Goal: Navigation & Orientation: Find specific page/section

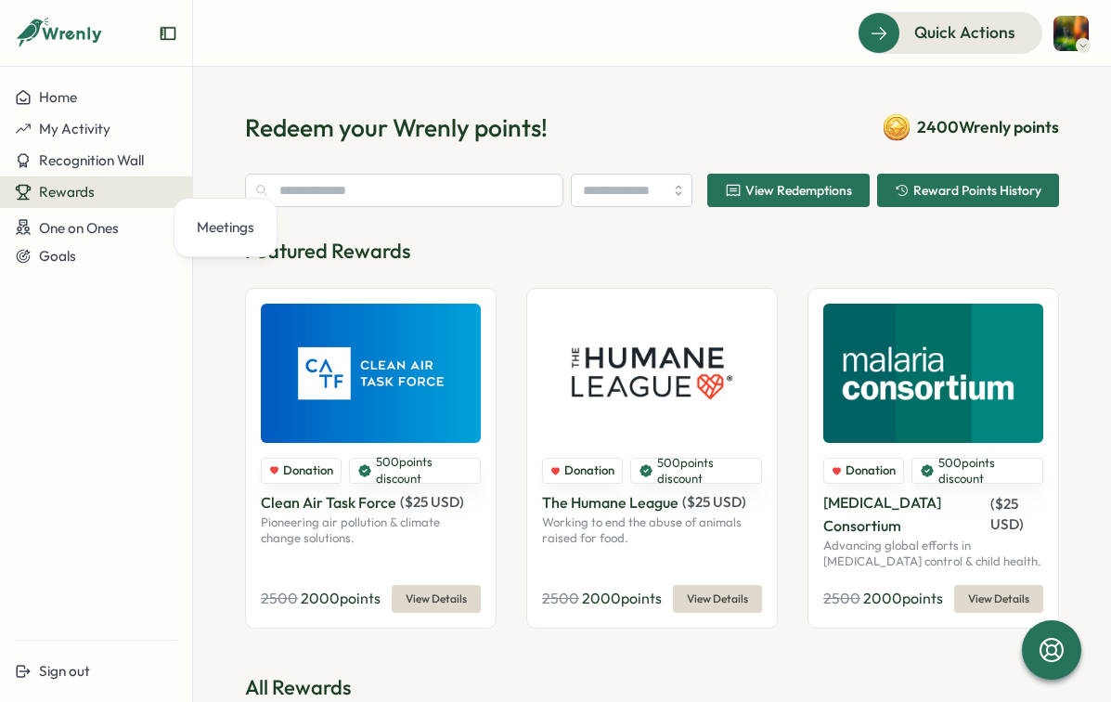
type input "**********"
click at [637, 138] on div "Redeem your Wrenly points! 2400 Wrenly points" at bounding box center [652, 127] width 814 height 32
click at [515, 265] on div "Featured Rewards Donation 500 points discount Clean Air Task Force ( $ 25 USD )…" at bounding box center [652, 433] width 814 height 392
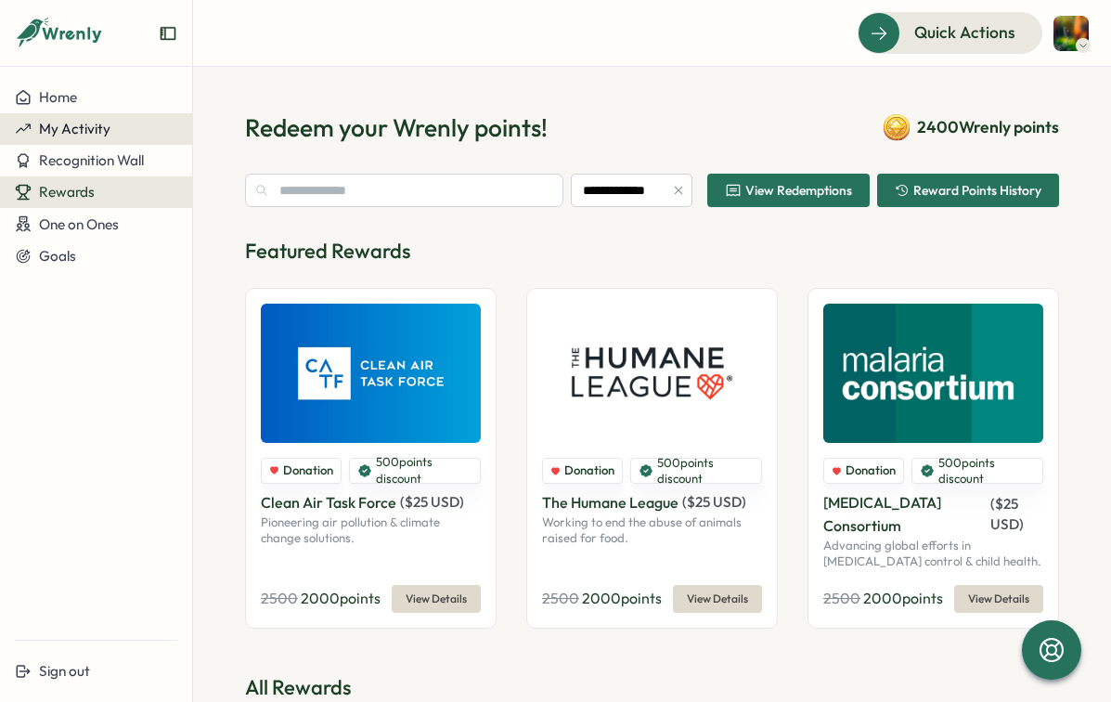
click at [101, 122] on span "My Activity" at bounding box center [74, 129] width 71 height 18
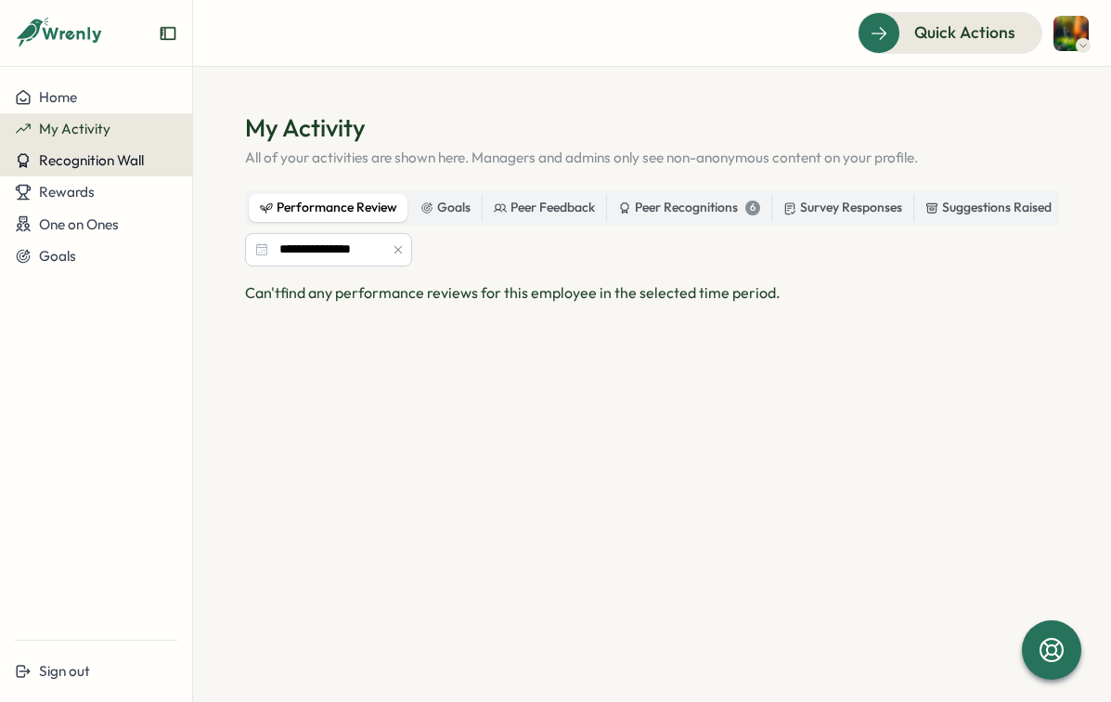
click at [105, 154] on span "Recognition Wall" at bounding box center [91, 160] width 105 height 18
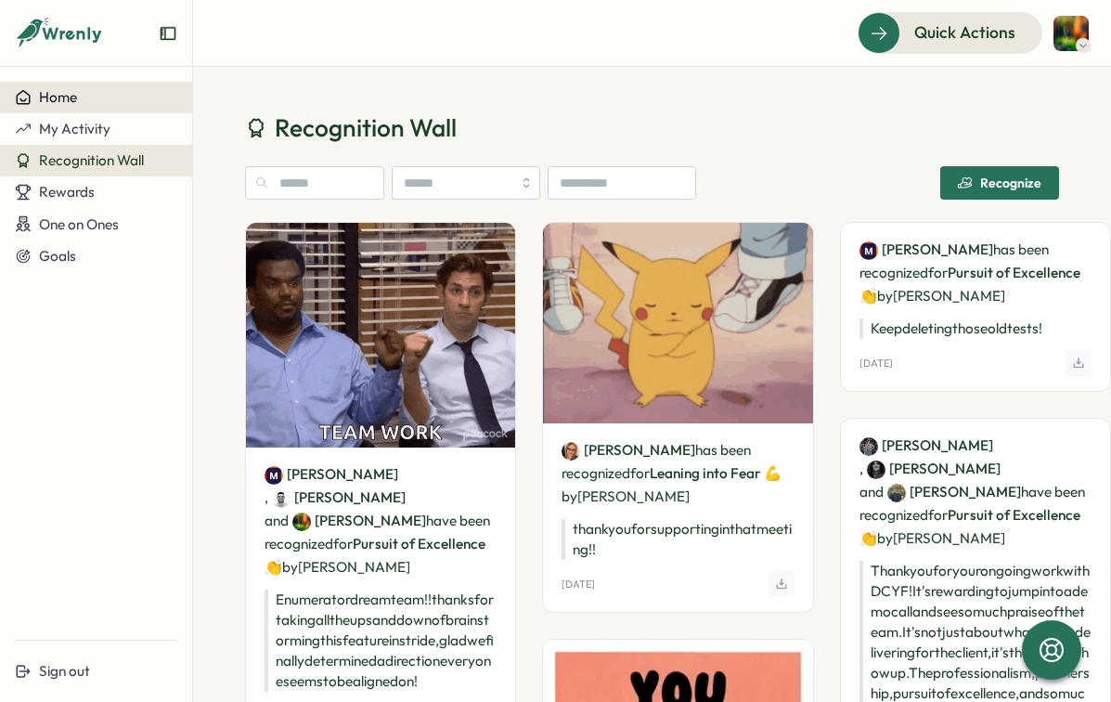
click at [72, 96] on span "Home" at bounding box center [58, 97] width 38 height 18
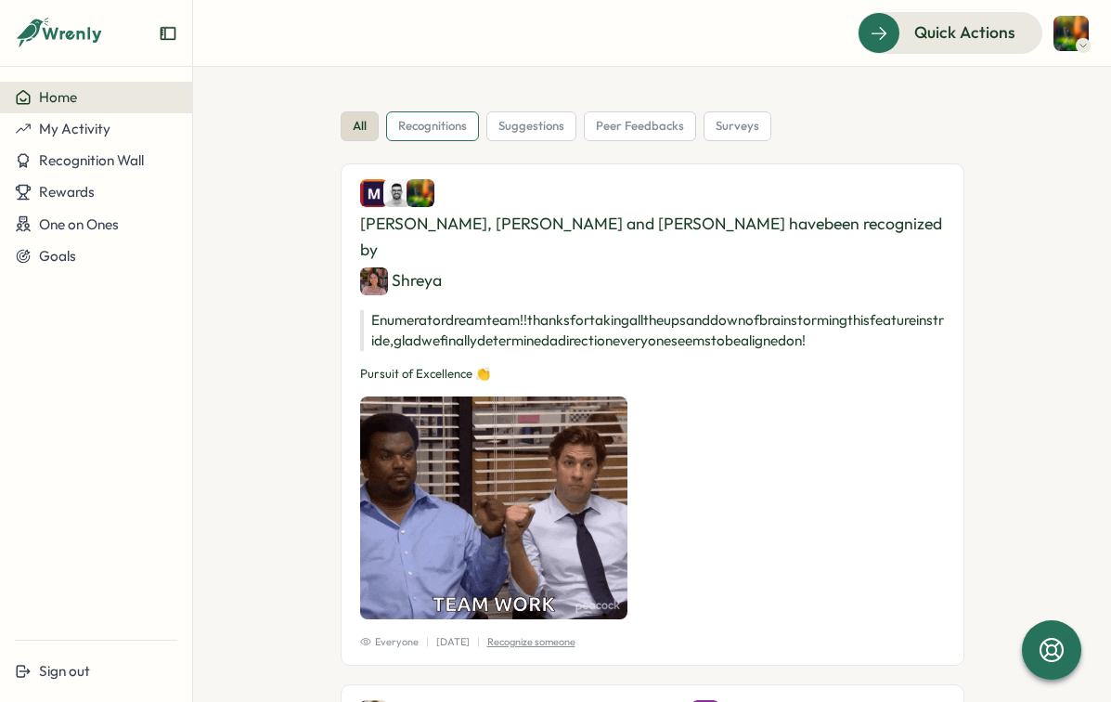
click at [452, 119] on span "recognitions" at bounding box center [432, 126] width 69 height 17
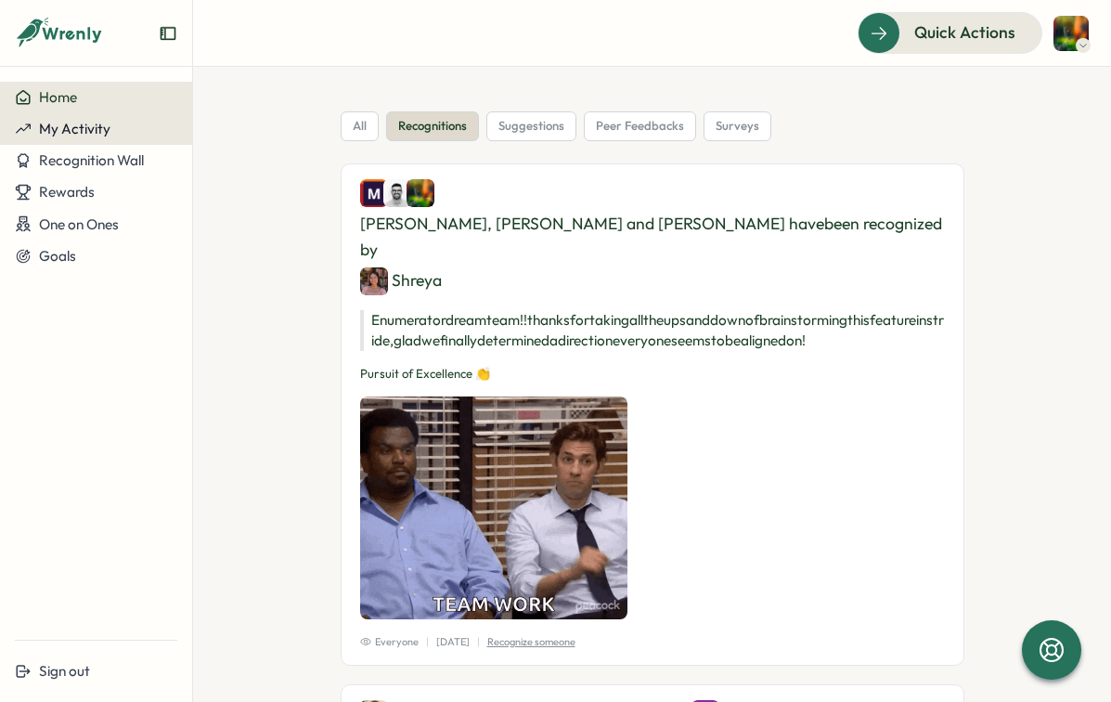
click at [71, 126] on span "My Activity" at bounding box center [74, 129] width 71 height 18
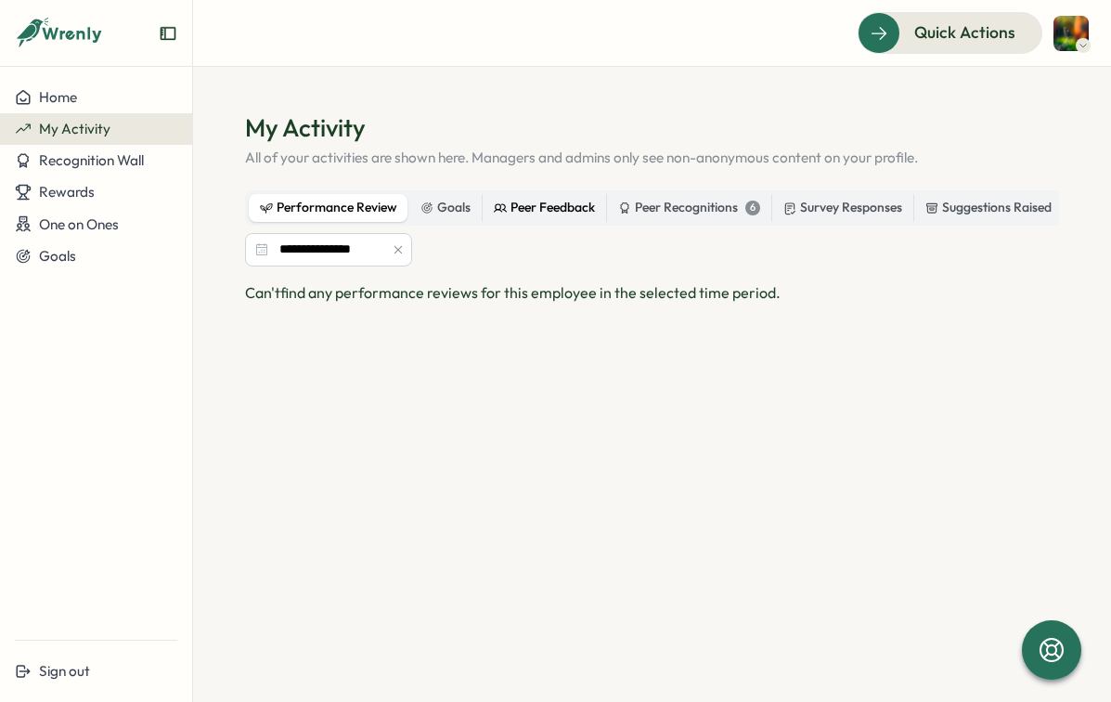
click at [566, 211] on div "Peer Feedback" at bounding box center [544, 208] width 101 height 20
click at [659, 211] on div "Peer Recognitions 6" at bounding box center [689, 208] width 142 height 20
